Goal: Information Seeking & Learning: Learn about a topic

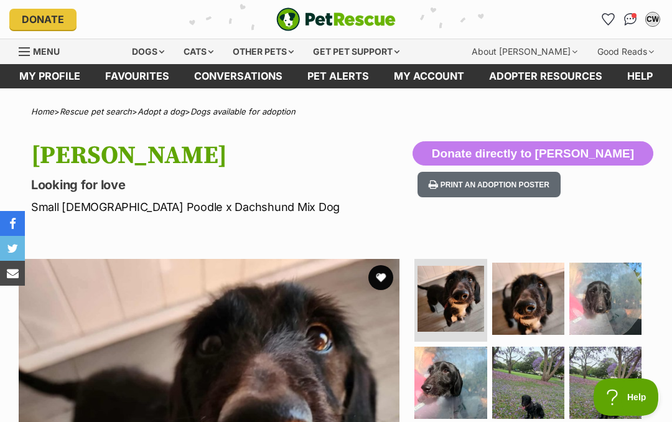
click at [626, 24] on img "Conversations" at bounding box center [630, 19] width 13 height 12
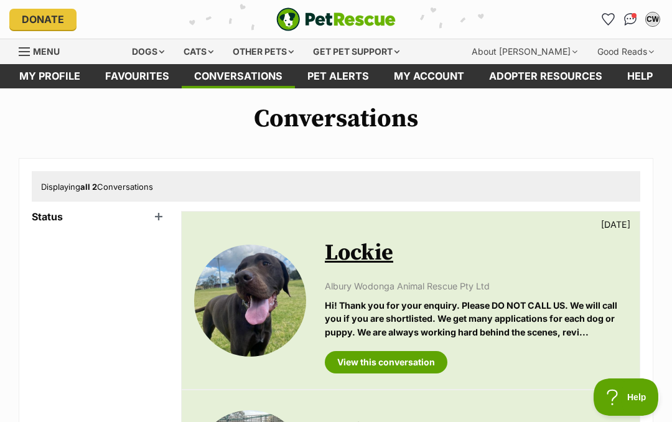
click at [149, 56] on div "Dogs" at bounding box center [148, 51] width 50 height 25
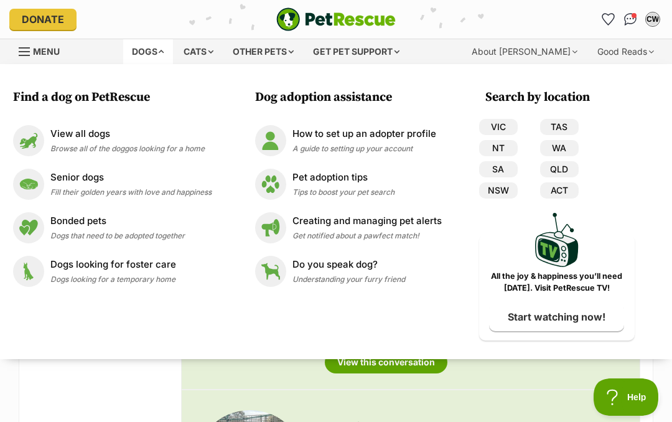
click at [128, 148] on span "Browse all of the doggos looking for a home" at bounding box center [127, 148] width 154 height 9
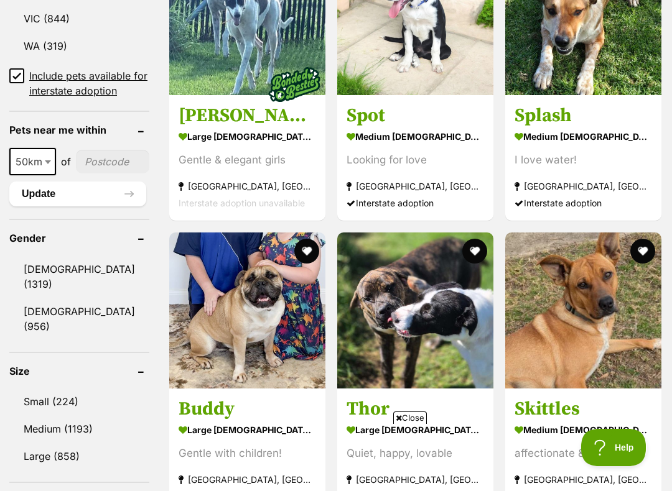
click at [24, 170] on span "50km" at bounding box center [33, 161] width 44 height 17
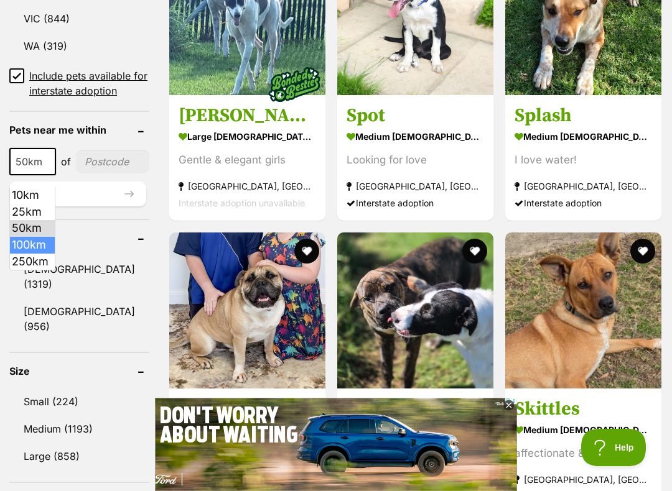
select select "100"
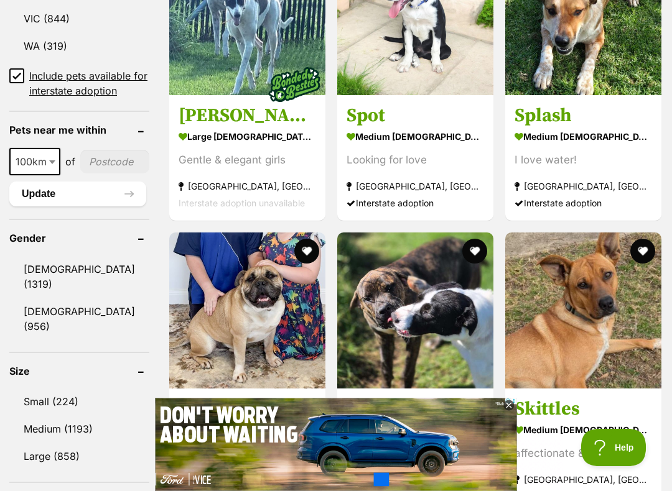
click at [94, 174] on input"] "postcode" at bounding box center [114, 162] width 69 height 24
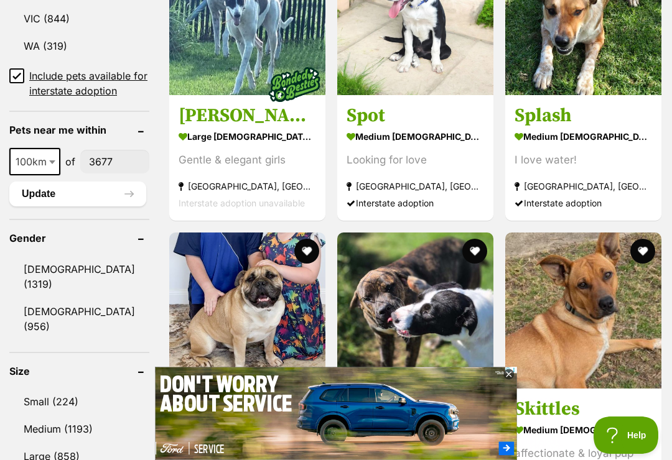
type input"] "3677"
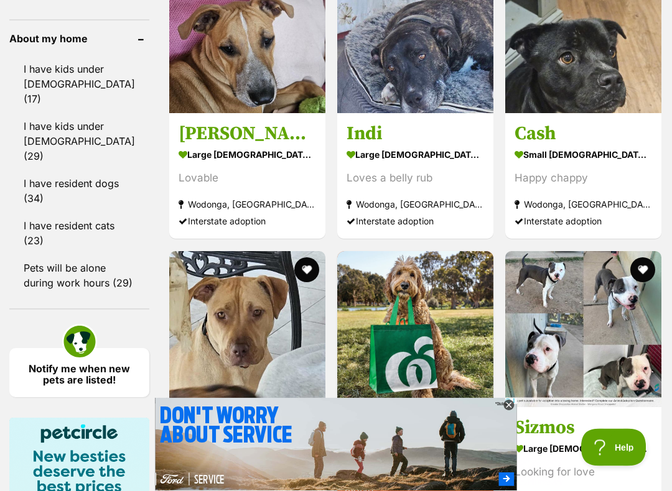
scroll to position [1175, 0]
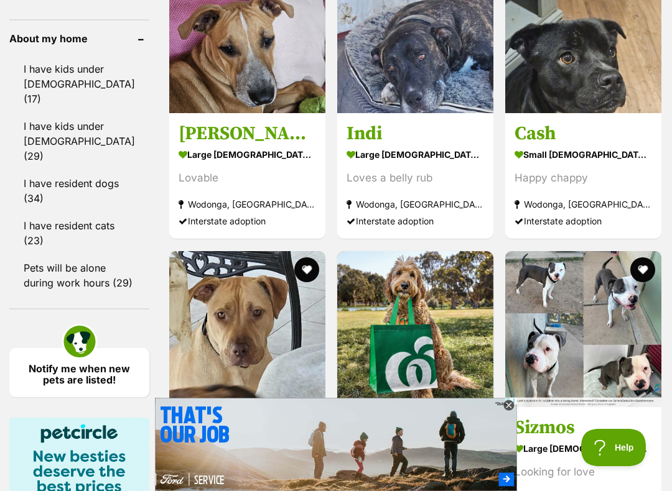
click at [594, 71] on img at bounding box center [583, 35] width 156 height 156
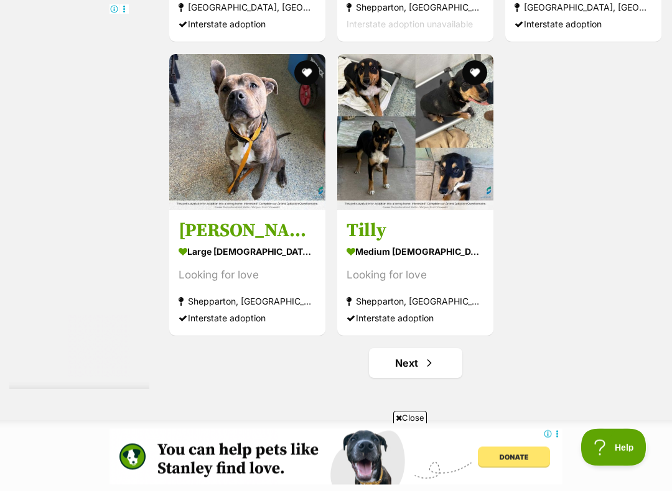
scroll to position [2253, 0]
click at [226, 284] on div "Looking for love" at bounding box center [247, 275] width 137 height 17
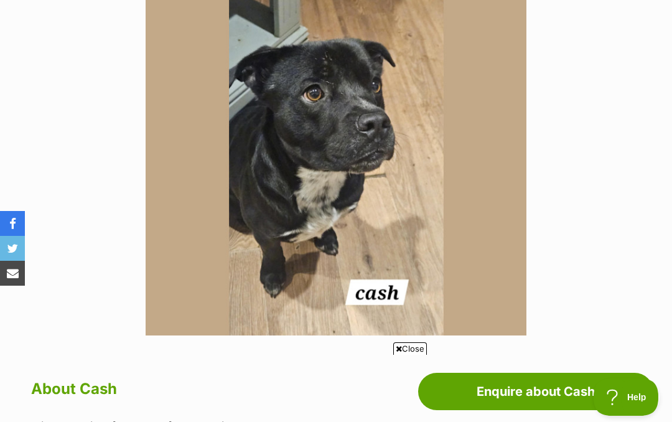
scroll to position [303, 0]
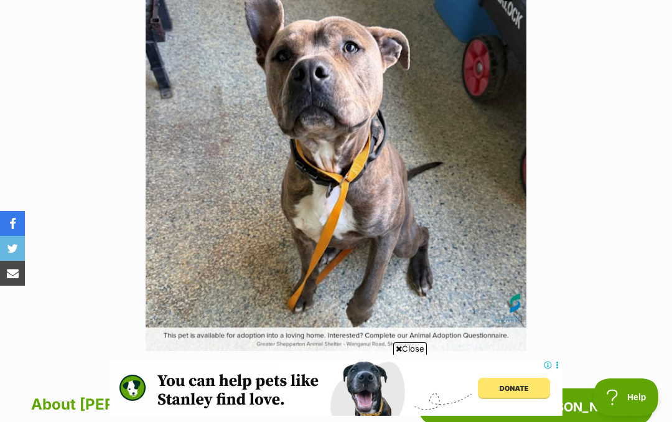
scroll to position [279, 0]
